Goal: Task Accomplishment & Management: Use online tool/utility

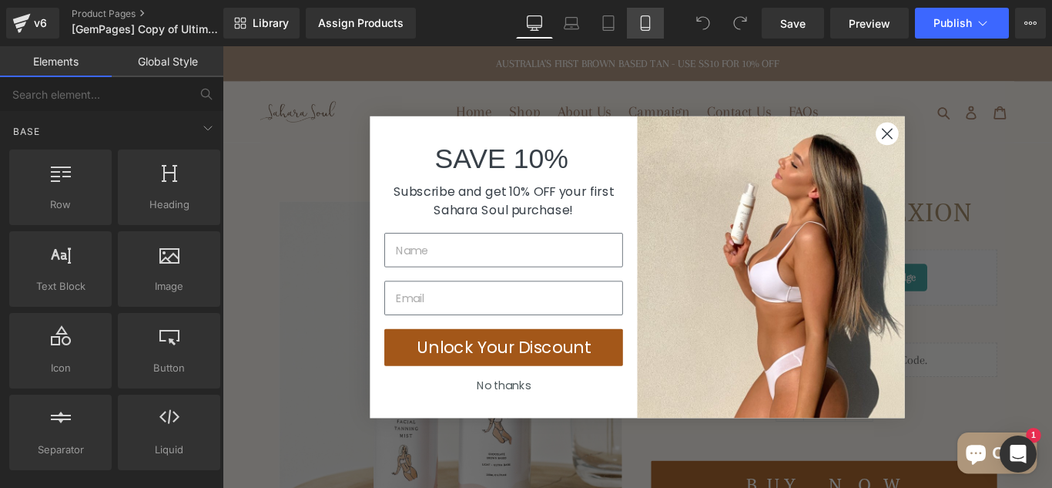
click at [647, 29] on icon at bounding box center [645, 22] width 15 height 15
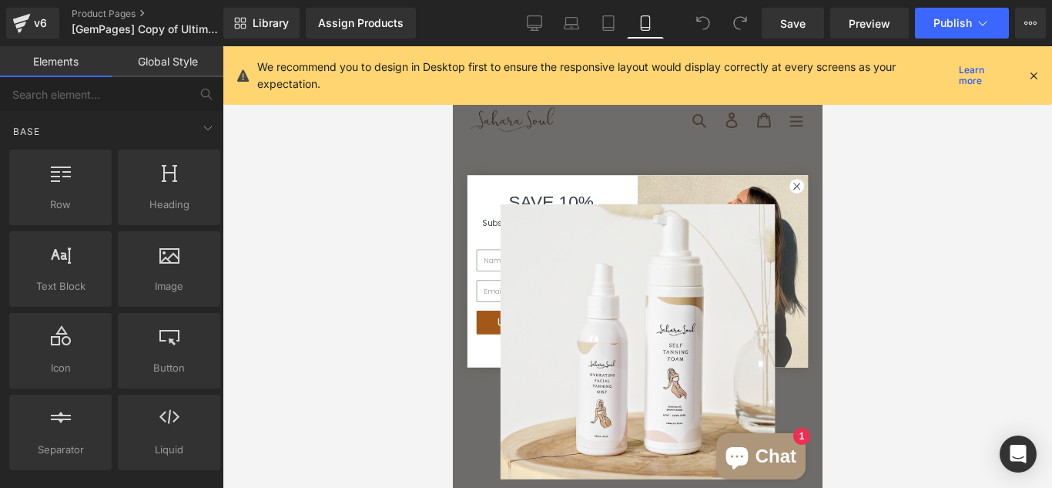
scroll to position [153, 0]
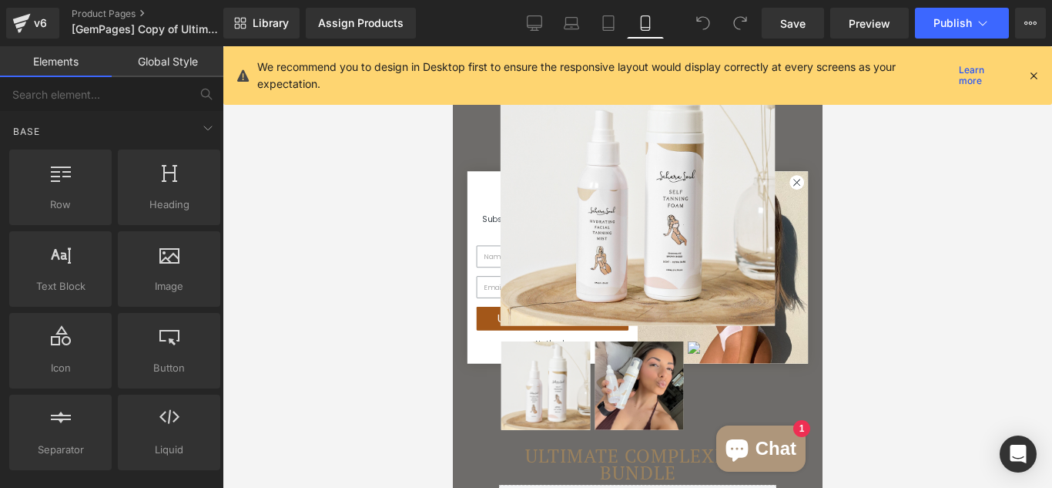
click at [1031, 77] on icon at bounding box center [1034, 76] width 14 height 14
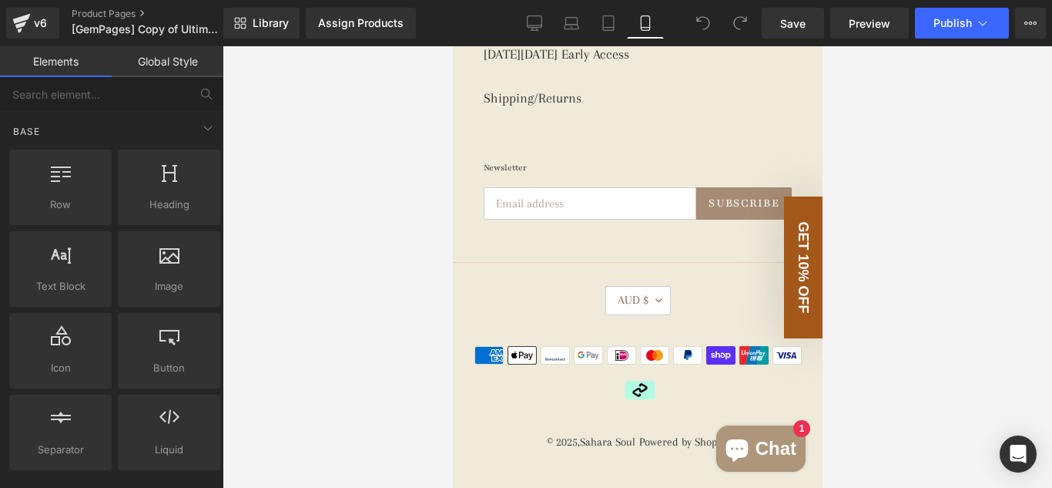
scroll to position [5512, 0]
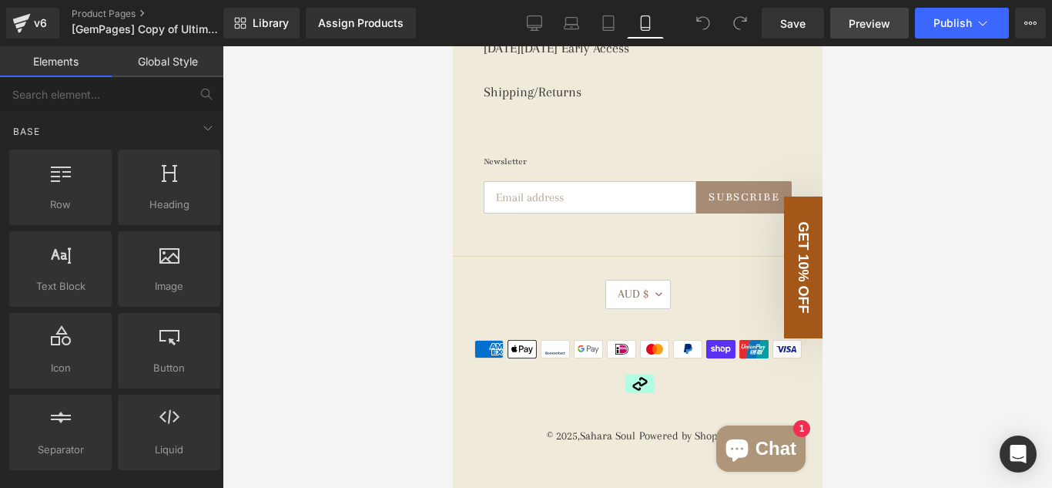
click at [876, 29] on span "Preview" at bounding box center [870, 23] width 42 height 16
click at [646, 384] on icon at bounding box center [639, 383] width 15 height 13
click at [654, 387] on icon at bounding box center [639, 383] width 29 height 18
drag, startPoint x: 187, startPoint y: 337, endPoint x: 448, endPoint y: 360, distance: 262.2
click at [448, 360] on div at bounding box center [638, 266] width 830 height 441
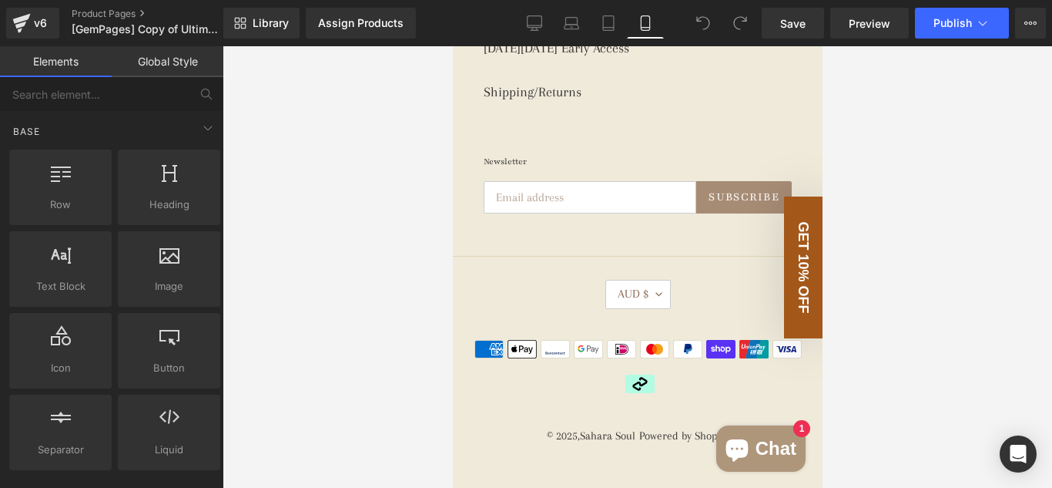
click at [636, 387] on icon at bounding box center [639, 383] width 29 height 18
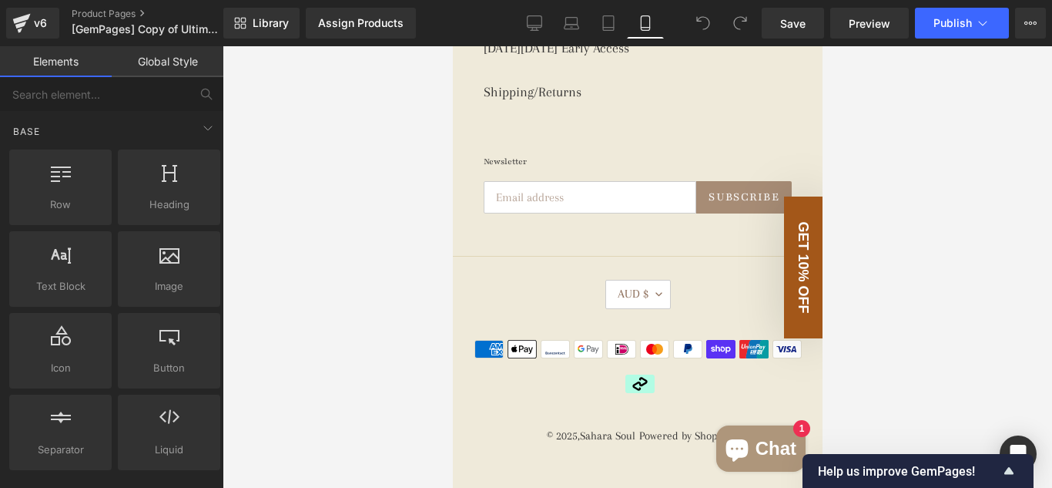
click at [654, 388] on icon at bounding box center [639, 383] width 29 height 18
